Goal: Obtain resource: Obtain resource

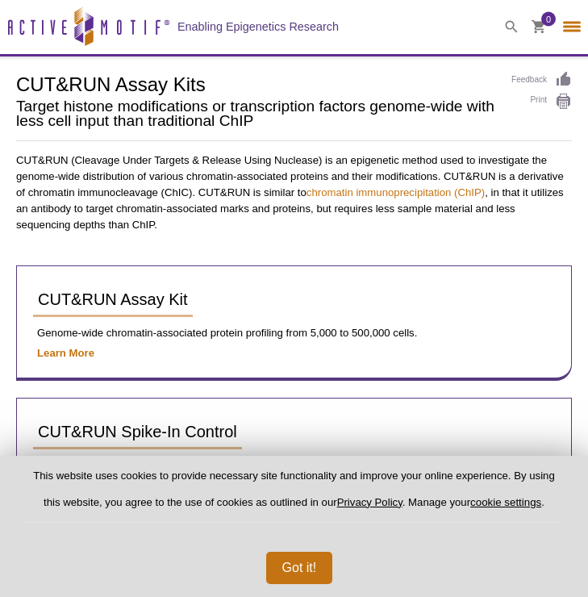
select select "[GEOGRAPHIC_DATA]"
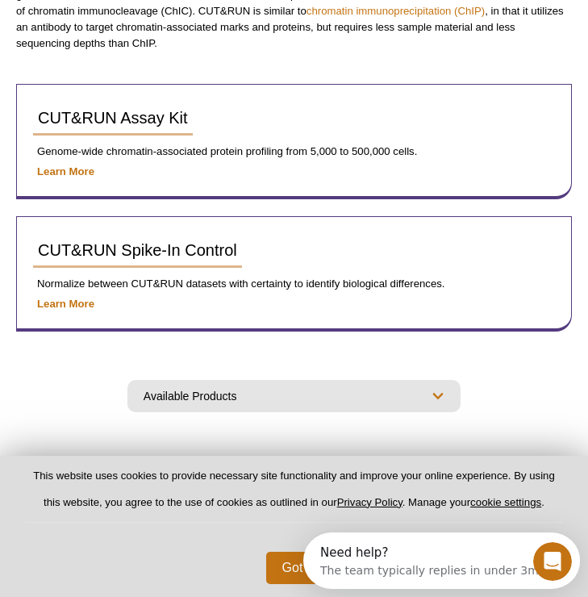
scroll to position [187, 0]
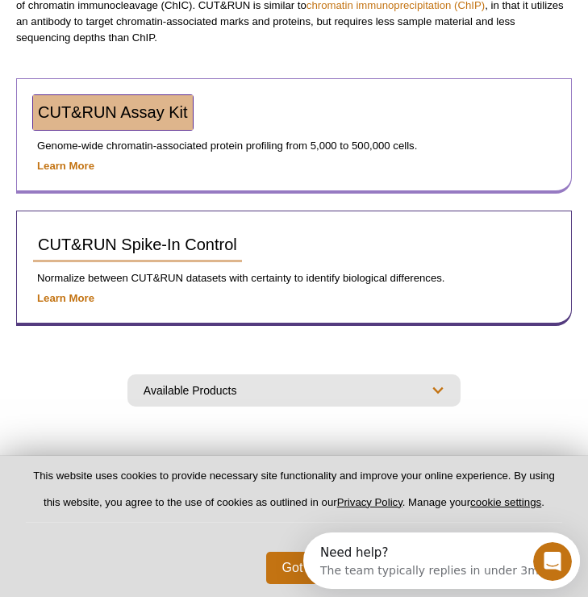
click at [133, 125] on link "CUT&RUN Assay Kit" at bounding box center [113, 112] width 160 height 35
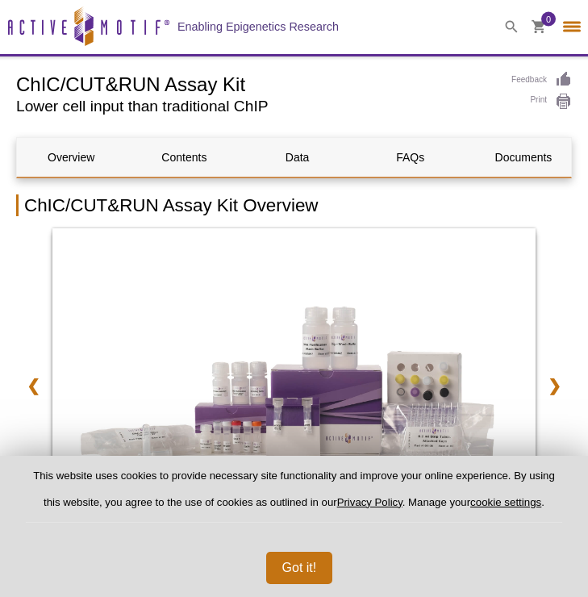
select select "[GEOGRAPHIC_DATA]"
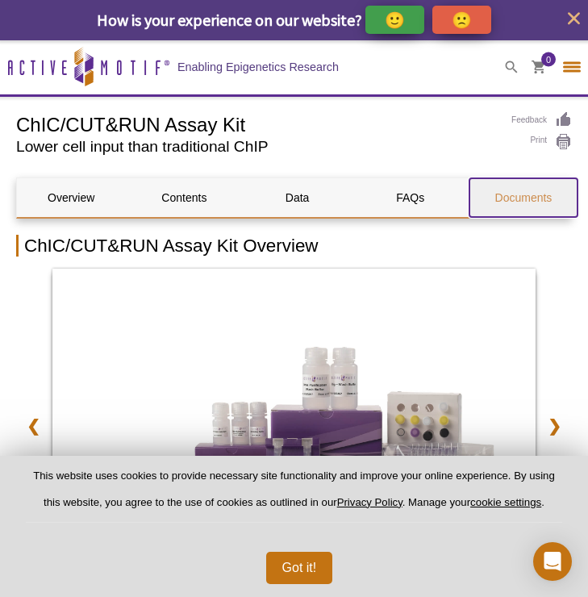
click at [517, 210] on link "Documents" at bounding box center [524, 197] width 108 height 39
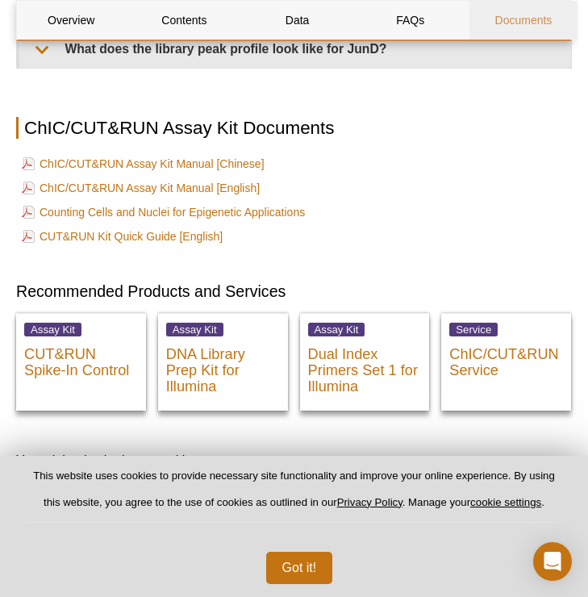
scroll to position [4543, 0]
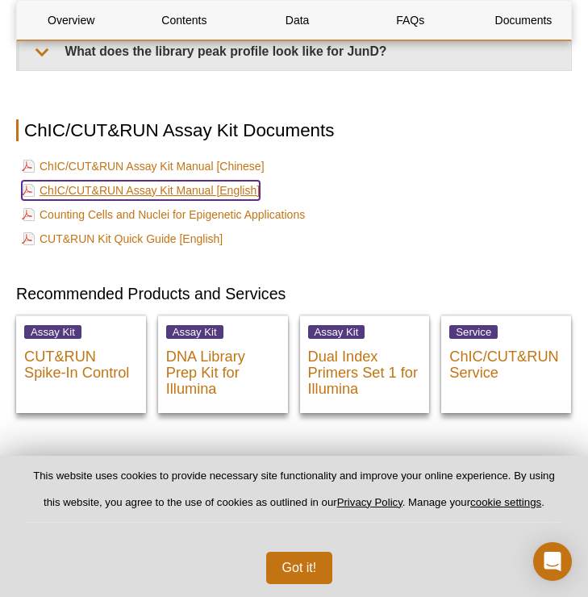
click at [207, 183] on link "ChIC/CUT&RUN Assay Kit Manual [English]" at bounding box center [141, 190] width 238 height 19
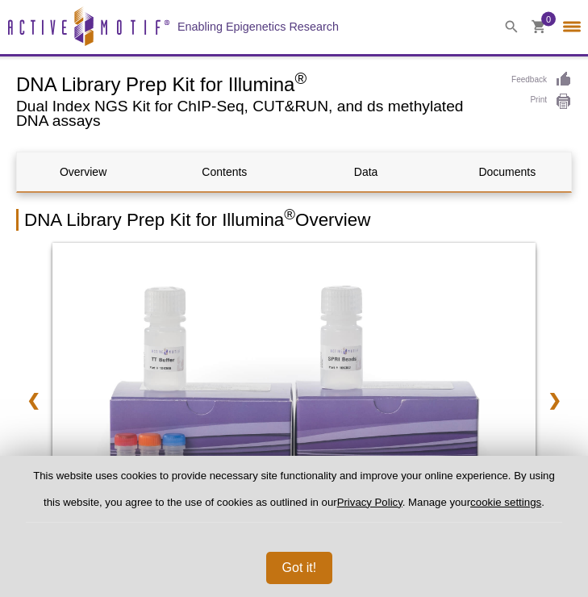
select select "[GEOGRAPHIC_DATA]"
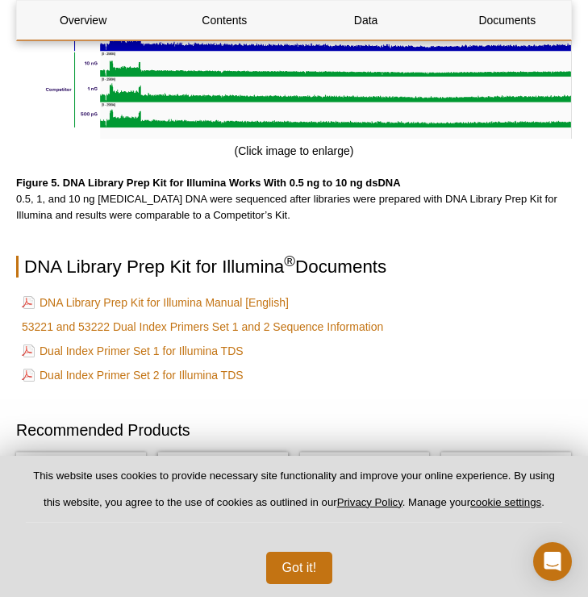
scroll to position [4352, 0]
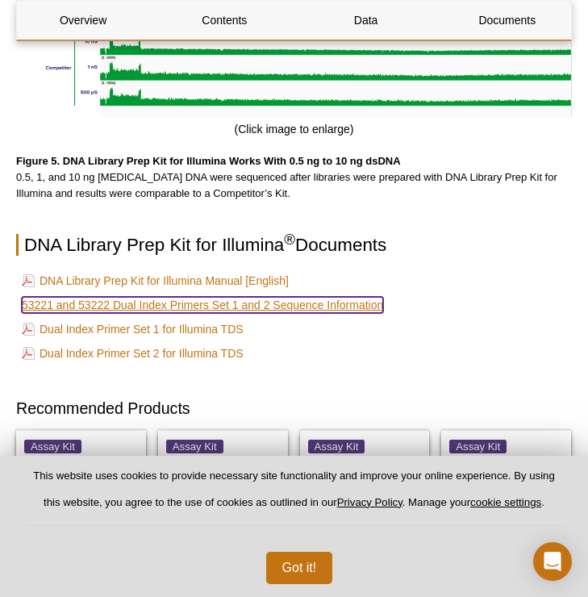
click at [237, 297] on link "53221 and 53222 Dual Index Primers Set 1 and 2 Sequence Information" at bounding box center [203, 305] width 362 height 16
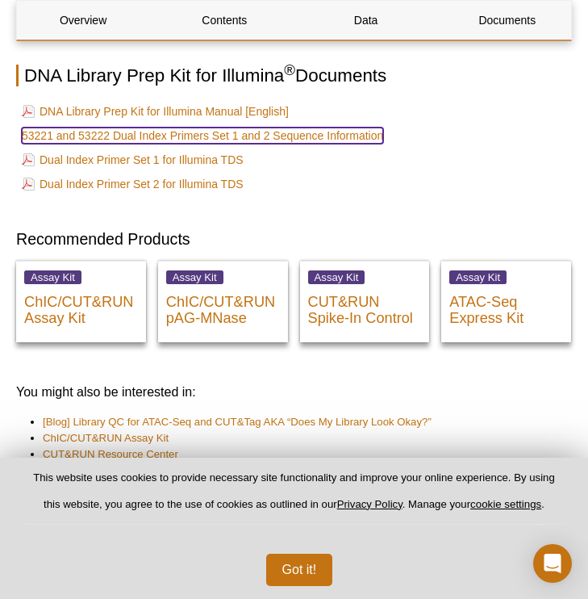
scroll to position [4506, 0]
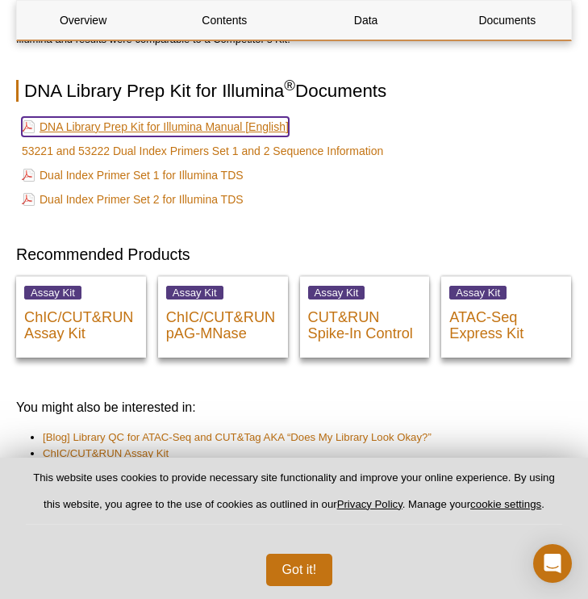
click at [203, 117] on link "DNA Library Prep Kit for Illumina Manual [English]" at bounding box center [155, 126] width 267 height 19
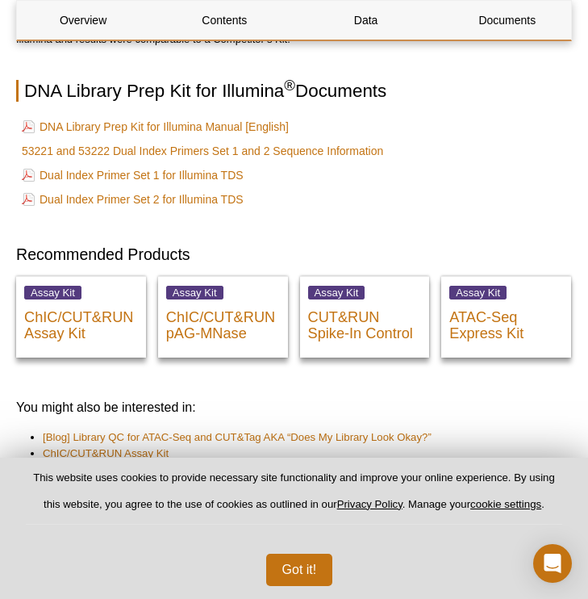
click at [462, 164] on td "Dual Index Primer Set 1 for Illumina TDS" at bounding box center [294, 175] width 553 height 23
